Goal: Task Accomplishment & Management: Complete application form

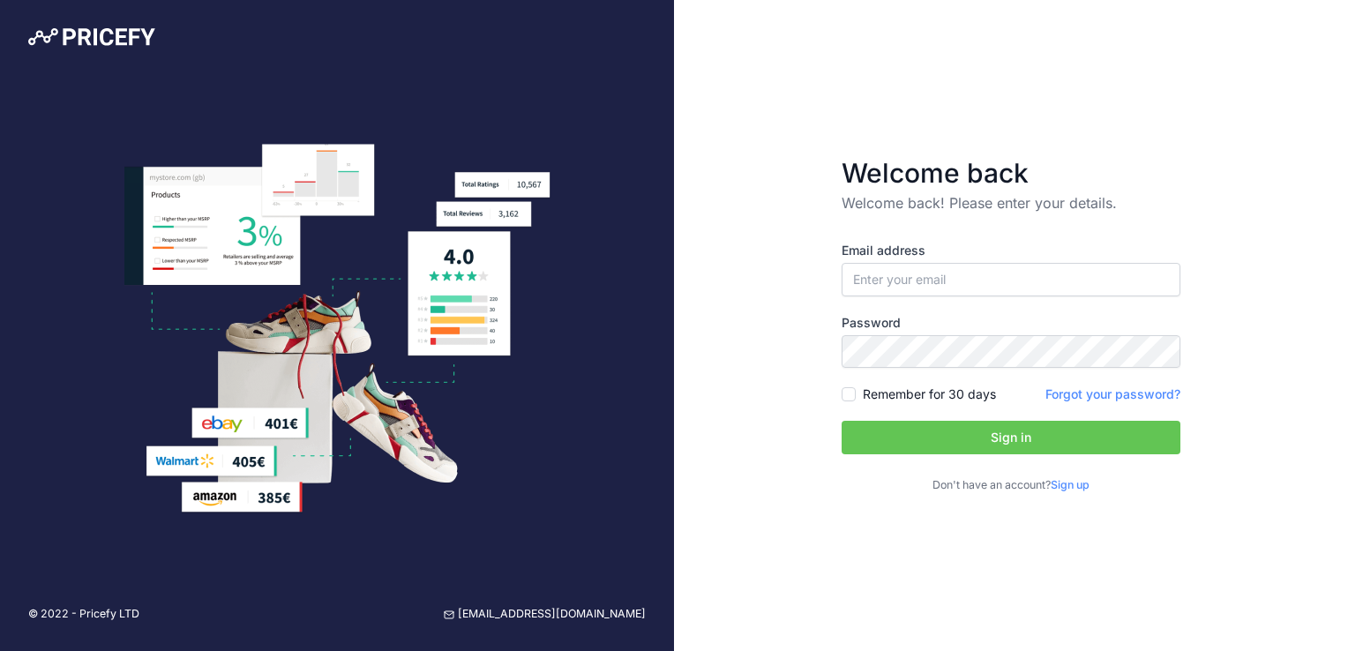
click at [1069, 487] on link "Sign up" at bounding box center [1069, 484] width 39 height 13
